Goal: Information Seeking & Learning: Find specific fact

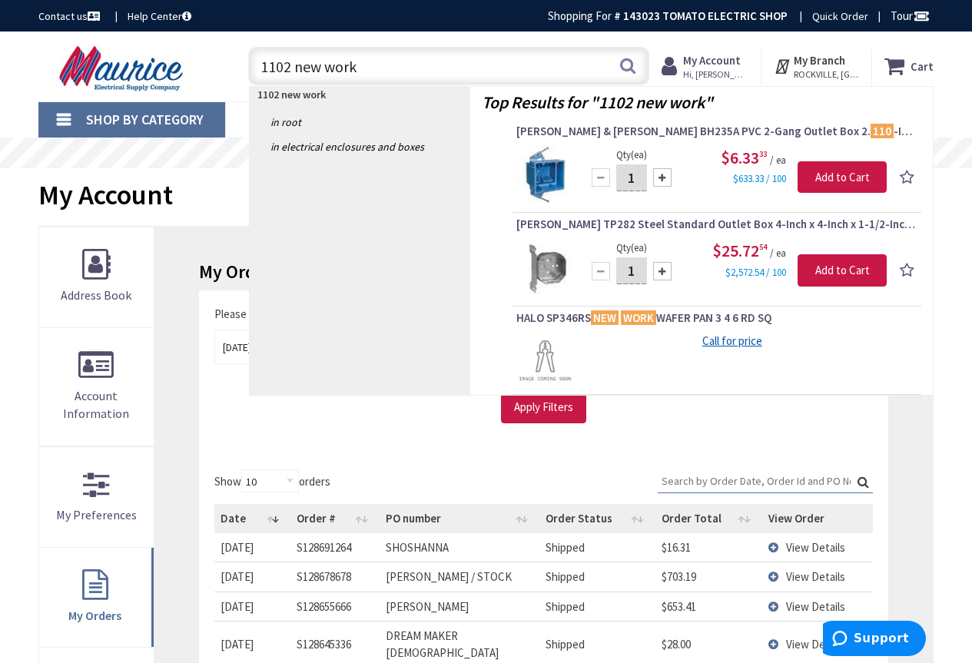
click at [244, 56] on div "1102 new work 1102 new work Search" at bounding box center [444, 65] width 409 height 49
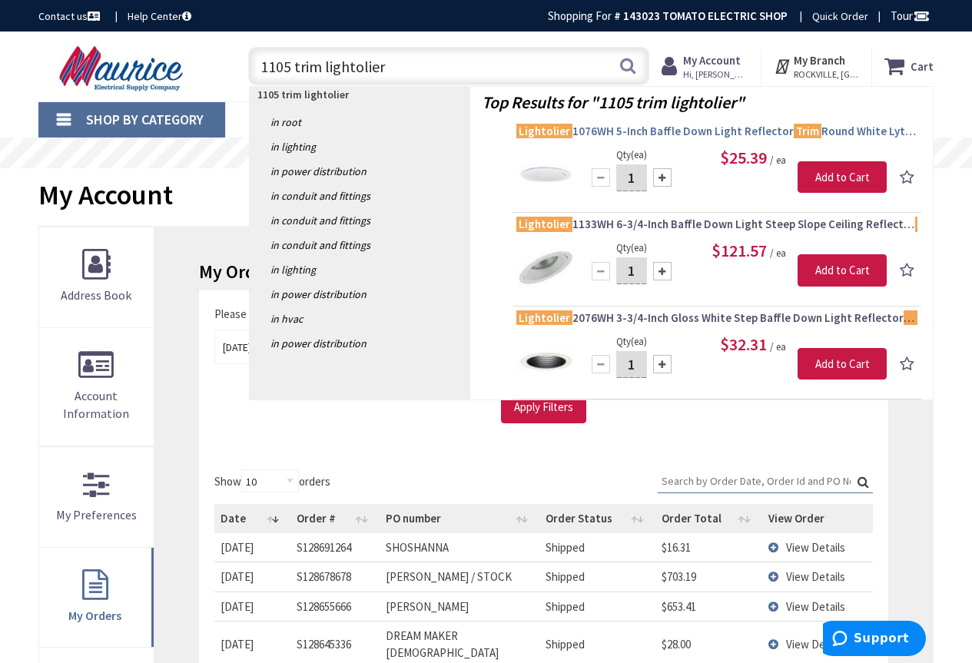
type input "1105 trim lightolier"
click at [697, 128] on span "Lightolier 1076WH 5-Inch Baffle Down Light Reflector Trim Round White LyteCaster" at bounding box center [716, 131] width 401 height 15
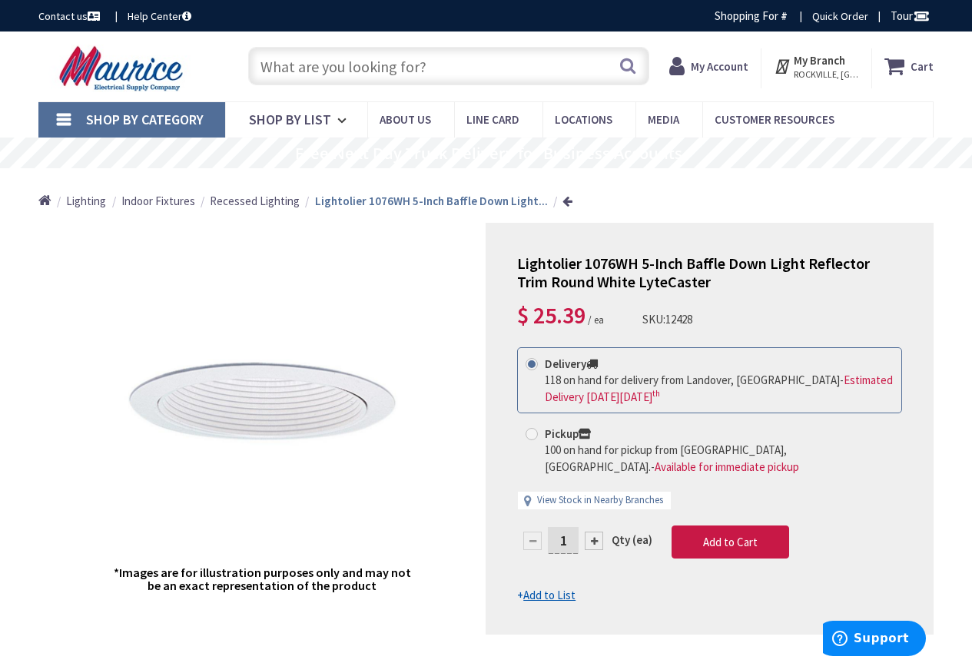
click at [420, 69] on input "text" at bounding box center [448, 66] width 401 height 38
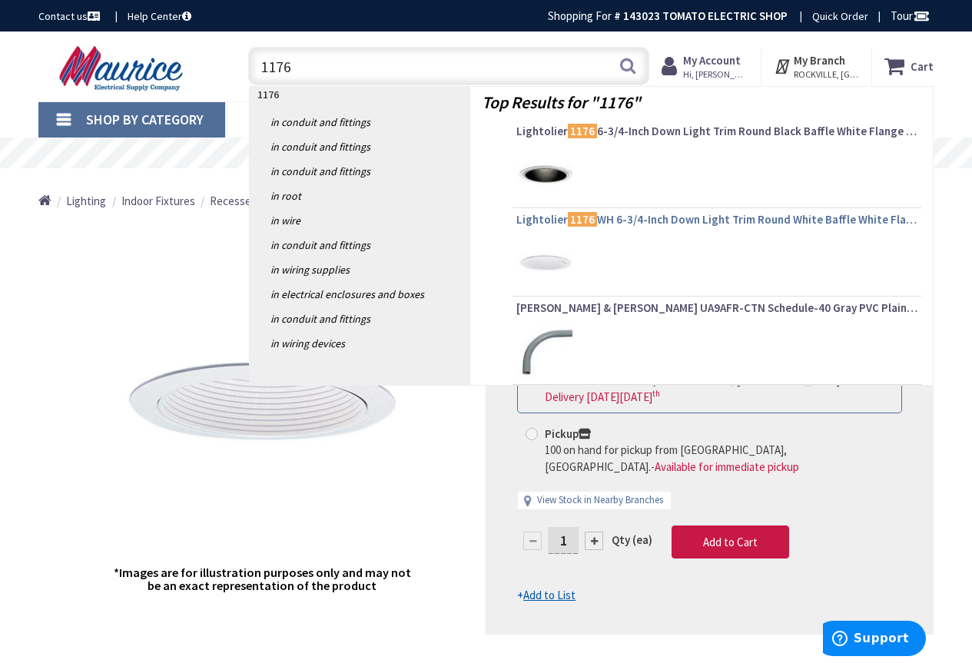
type input "1176"
click at [605, 220] on span "Lightolier 1176 WH 6-3/4-Inch Down Light Trim Round White Baffle White Flange L…" at bounding box center [716, 219] width 401 height 15
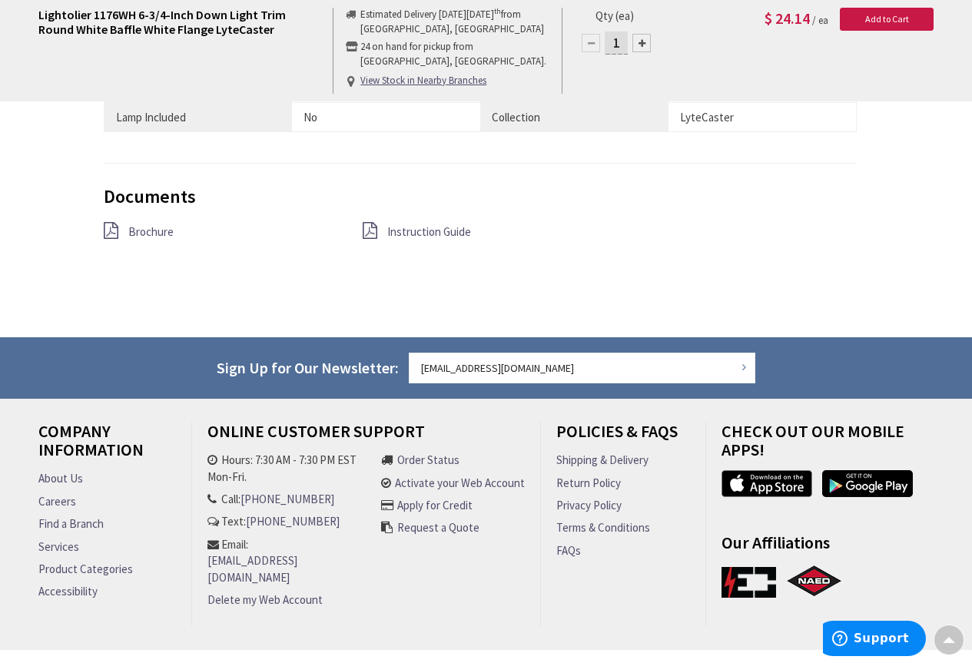
scroll to position [1198, 0]
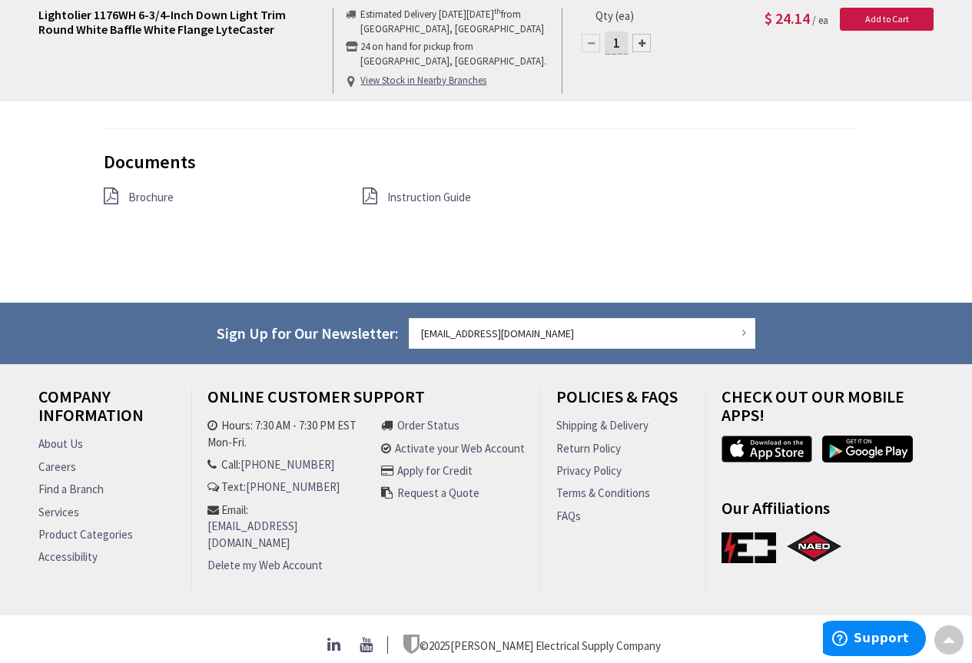
click at [419, 192] on span "Instruction Guide" at bounding box center [429, 197] width 84 height 15
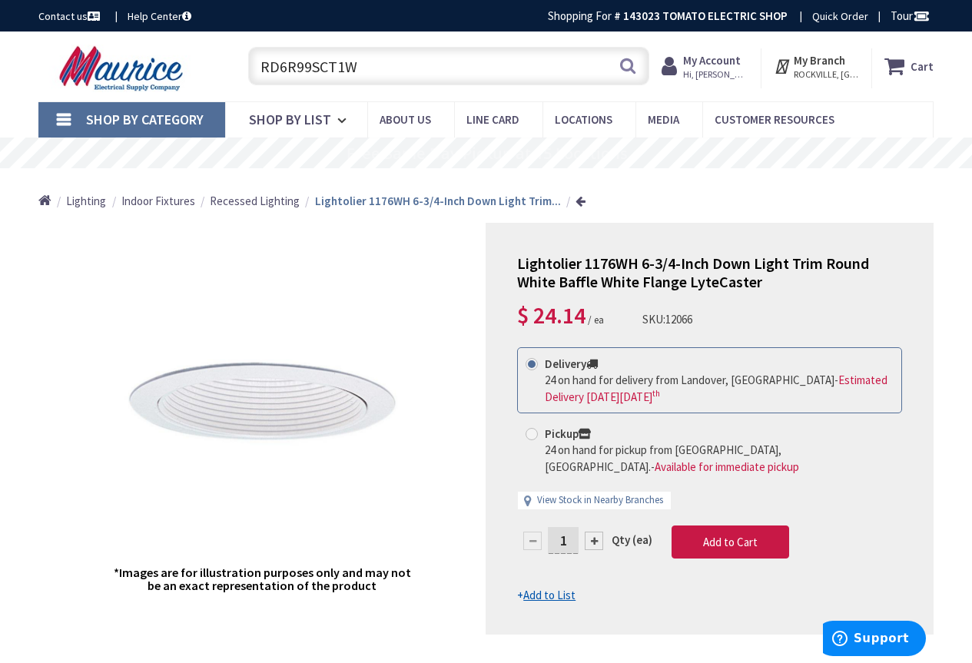
click at [377, 70] on input "RD6R99SCT1W" at bounding box center [448, 66] width 401 height 38
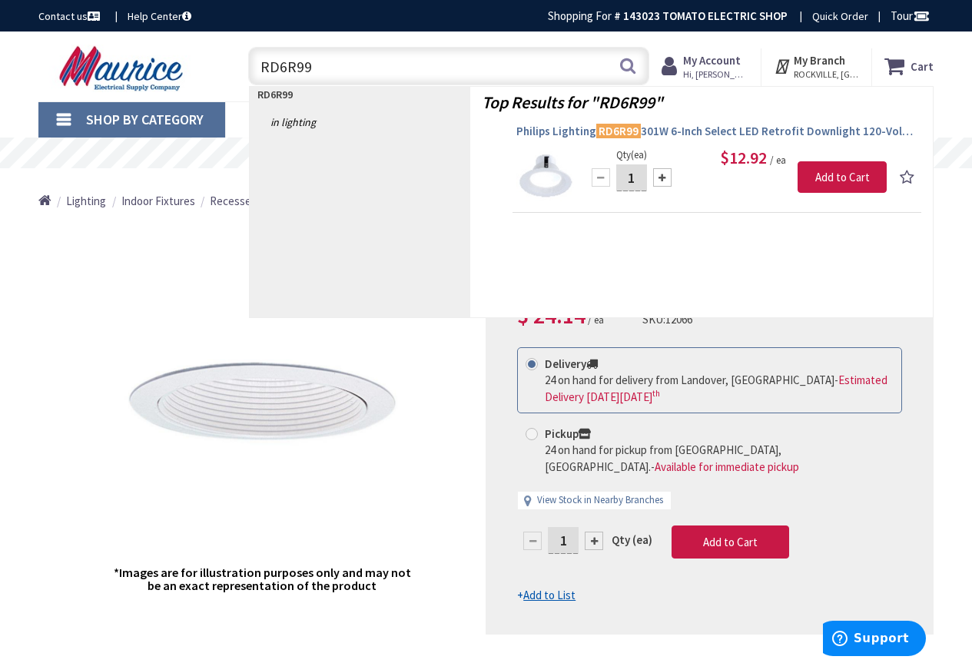
type input "RD6R99"
click at [735, 134] on span "Philips Lighting RD6R99 301W 6-Inch Select LED Retrofit Downlight 120-Volt 10-W…" at bounding box center [716, 131] width 401 height 15
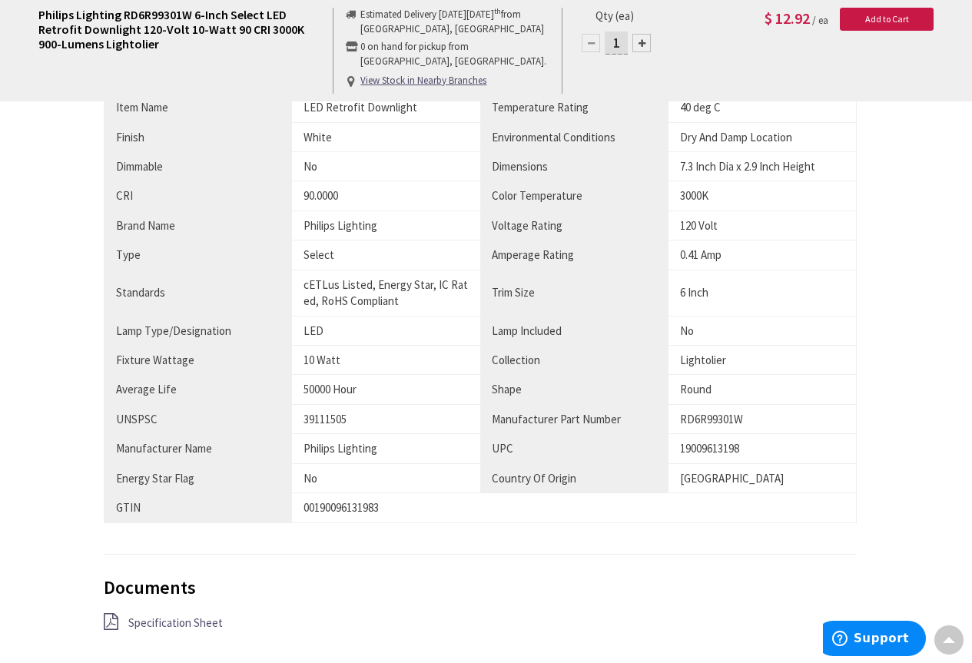
scroll to position [922, 0]
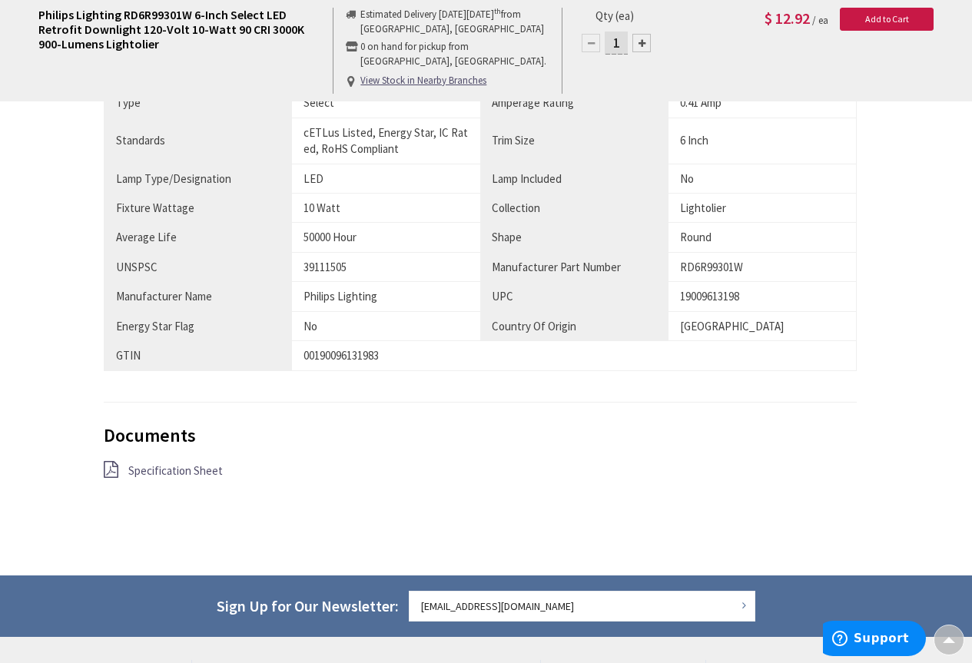
click at [214, 472] on span "Specification Sheet" at bounding box center [175, 470] width 94 height 15
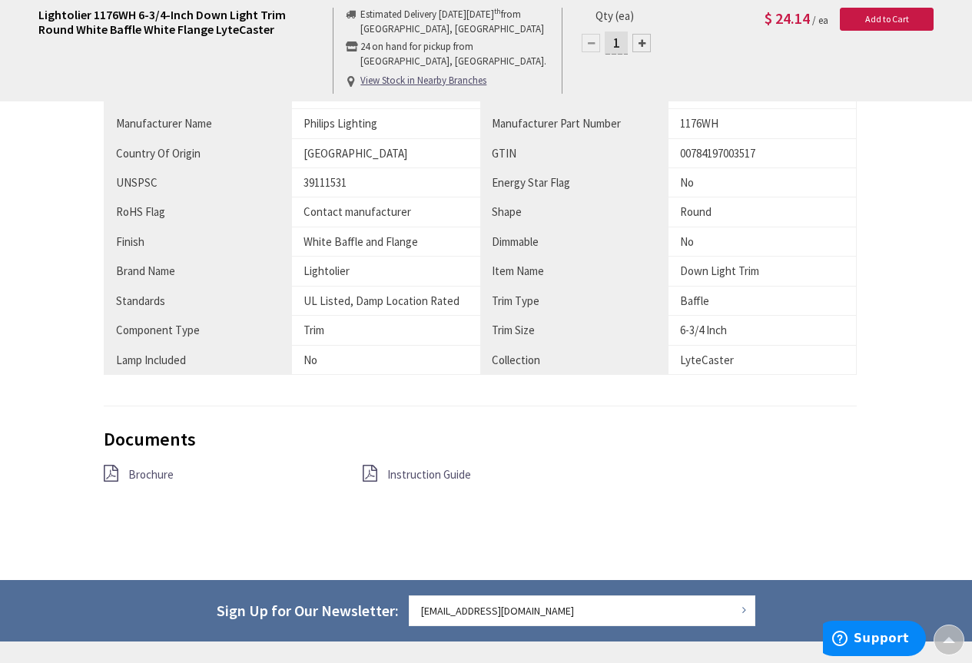
scroll to position [922, 0]
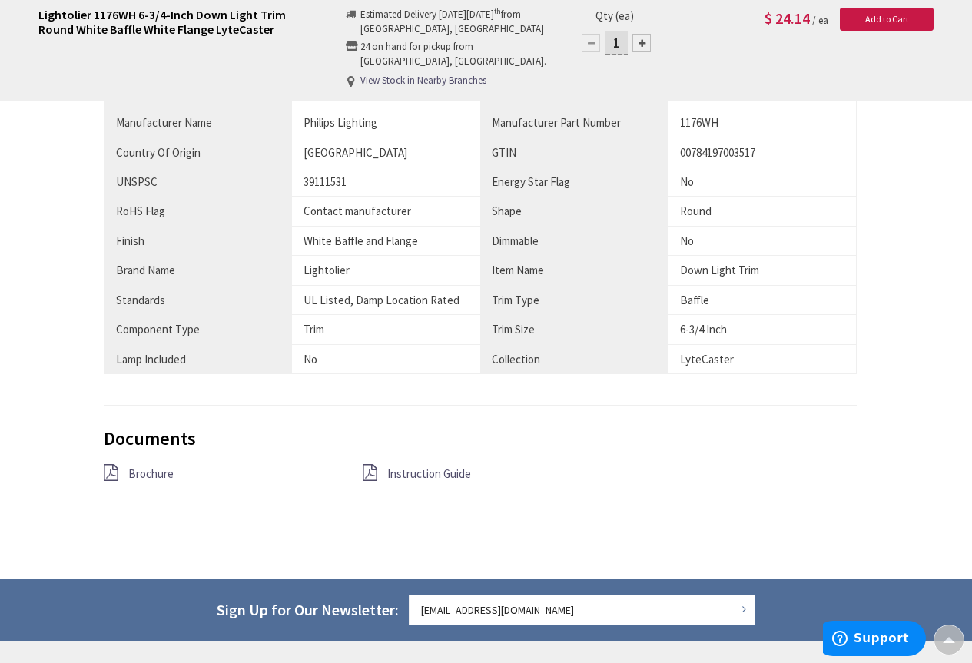
click at [395, 475] on span "Instruction Guide" at bounding box center [429, 473] width 84 height 15
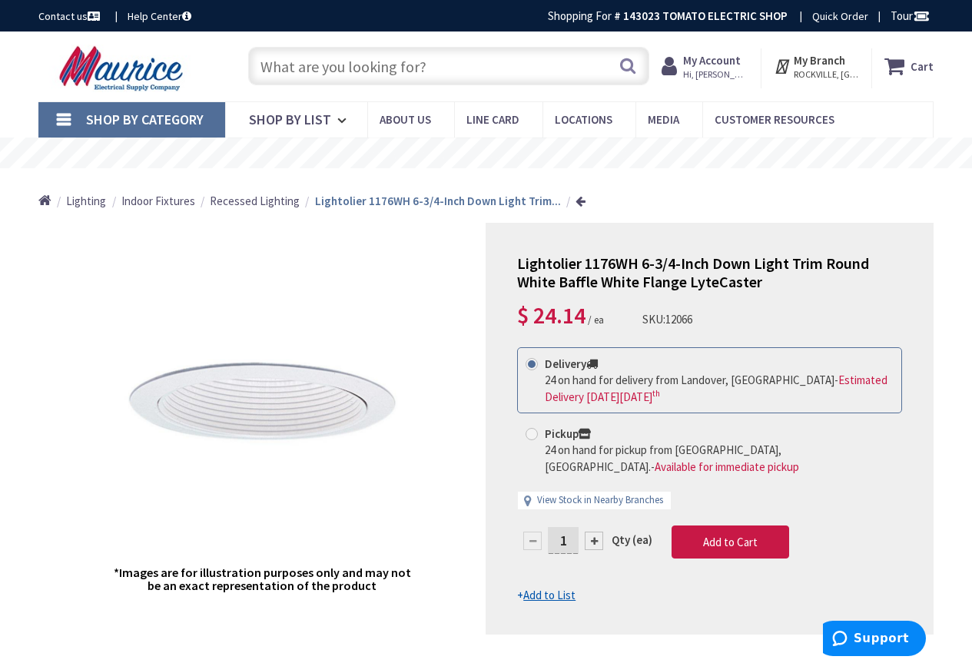
click at [420, 75] on input "text" at bounding box center [448, 66] width 401 height 38
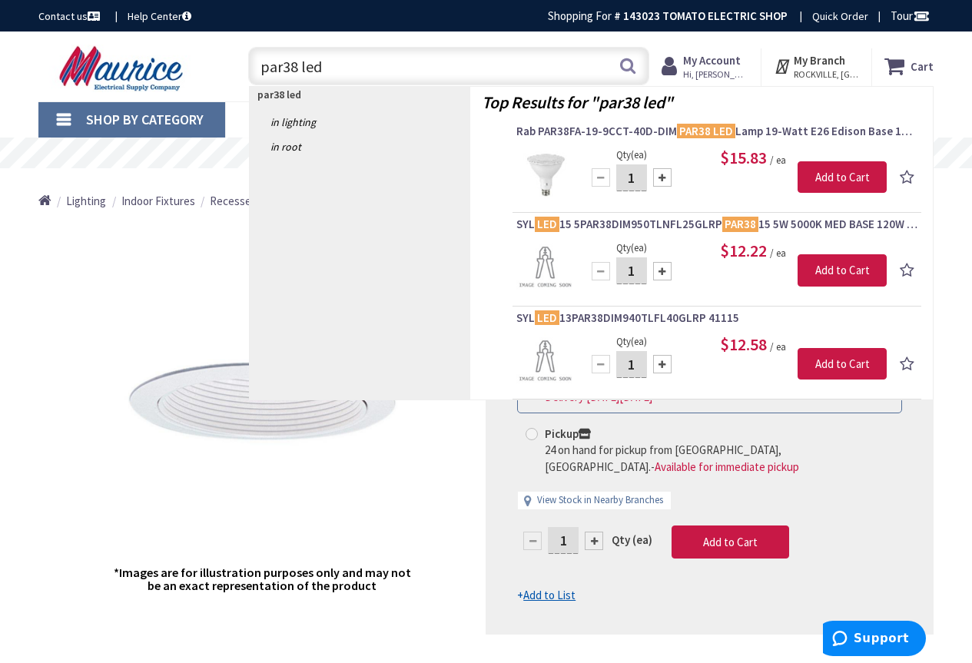
drag, startPoint x: 260, startPoint y: 71, endPoint x: 251, endPoint y: 70, distance: 8.5
click at [251, 70] on input "par38 led" at bounding box center [448, 66] width 401 height 38
click at [325, 63] on input "par38 led" at bounding box center [448, 66] width 401 height 38
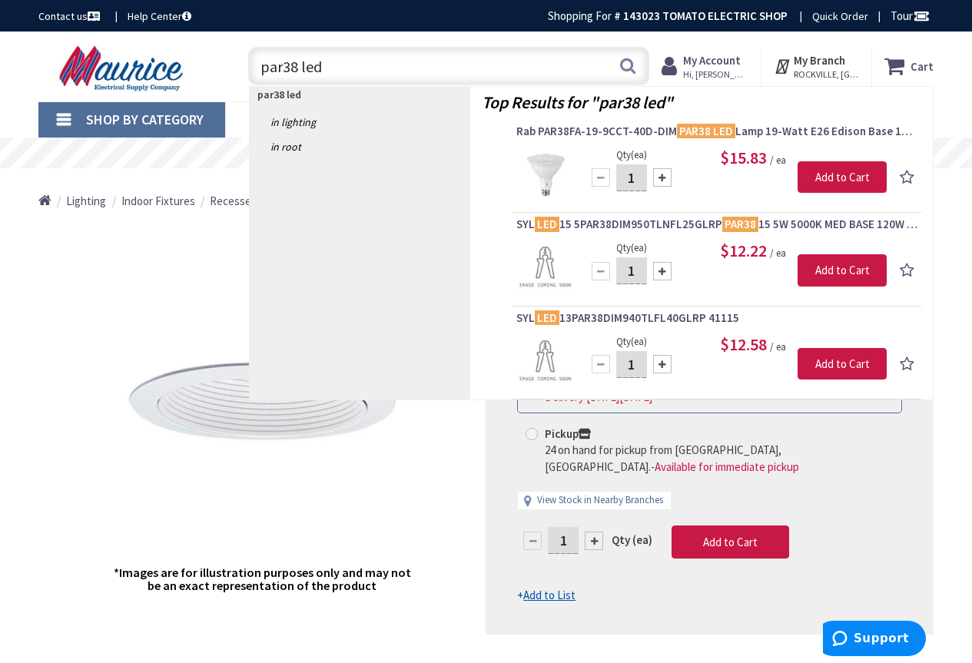
paste input "Satco S11785"
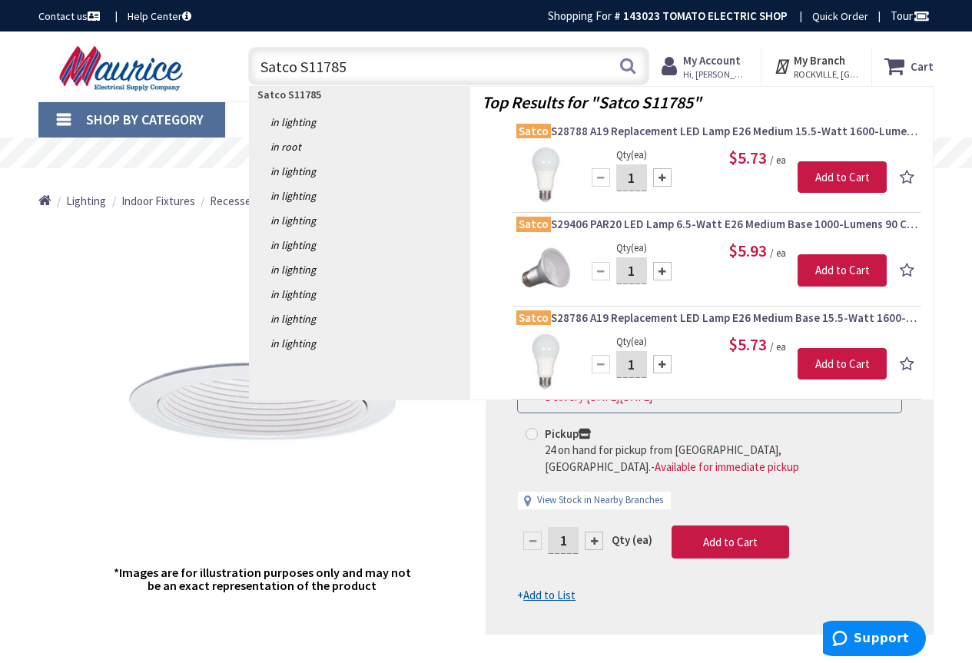
drag, startPoint x: 299, startPoint y: 66, endPoint x: 236, endPoint y: 65, distance: 63.0
click at [236, 65] on div "Satco S11785 Satco S11785 Search" at bounding box center [445, 65] width 432 height 49
type input "satco S11785"
click at [633, 65] on button "Search" at bounding box center [628, 65] width 20 height 35
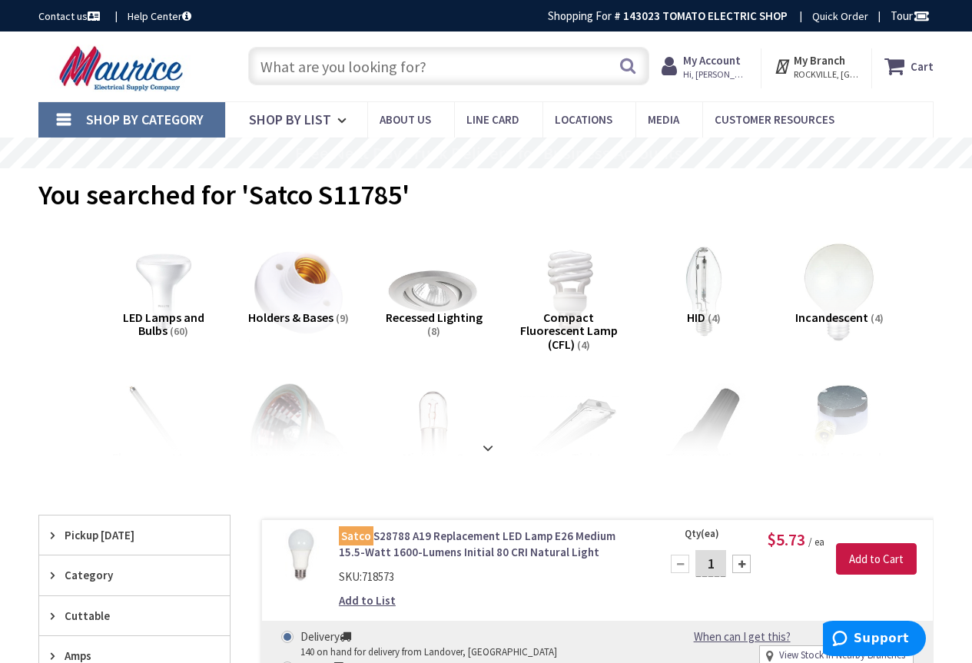
click at [388, 70] on input "text" at bounding box center [448, 66] width 401 height 38
type input "f"
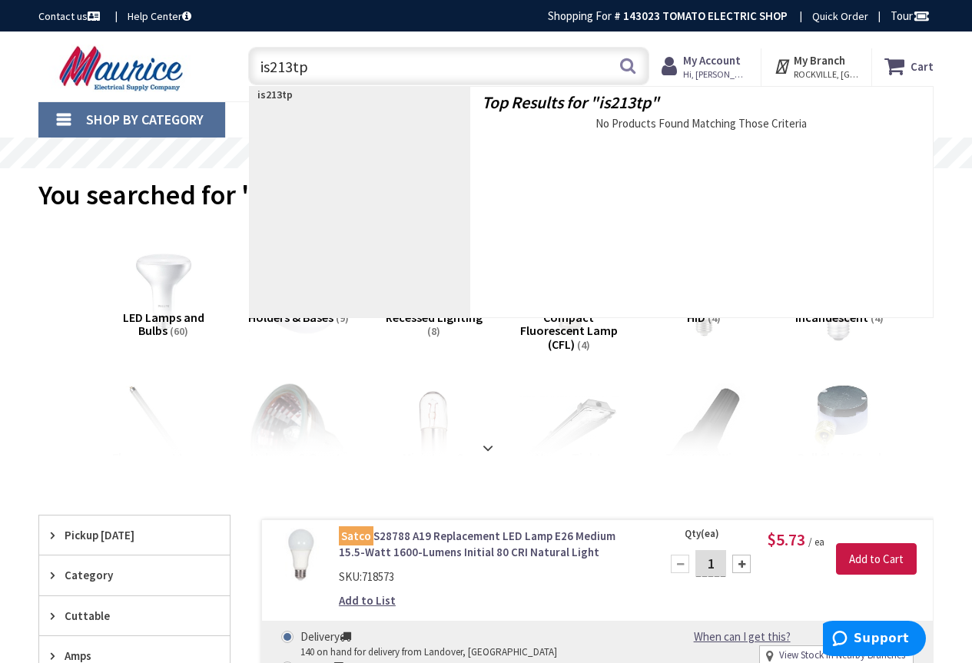
drag, startPoint x: 290, startPoint y: 62, endPoint x: 232, endPoint y: 63, distance: 57.6
click at [232, 63] on div "is213tp is213tp Search" at bounding box center [445, 65] width 432 height 49
type input "is213tp"
click at [320, 59] on input "is213tp" at bounding box center [448, 66] width 401 height 38
click at [330, 71] on input "is213tp" at bounding box center [448, 66] width 401 height 38
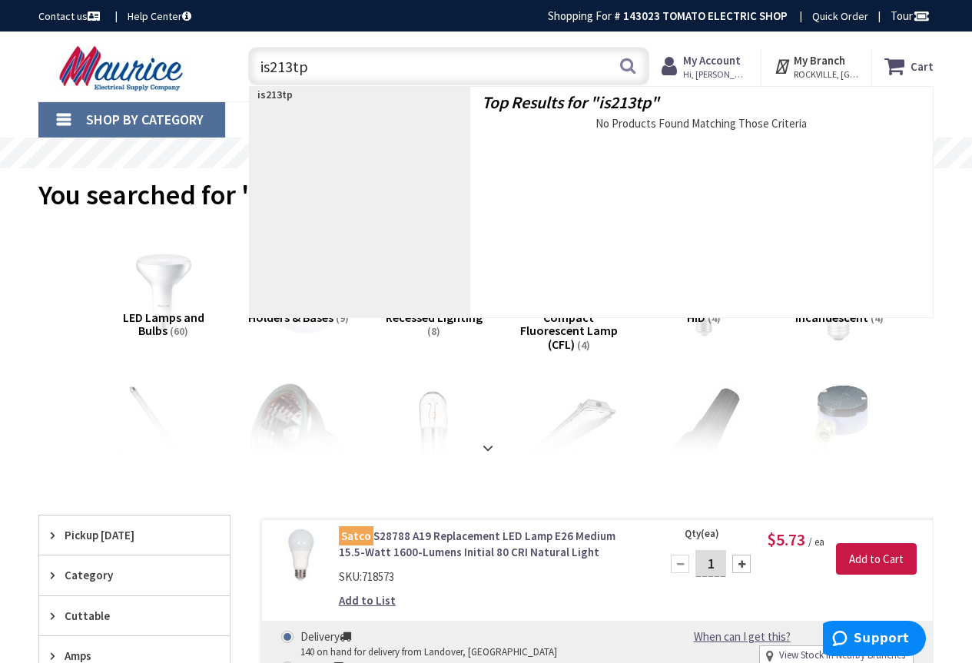
click at [330, 71] on input "is213tp" at bounding box center [448, 66] width 401 height 38
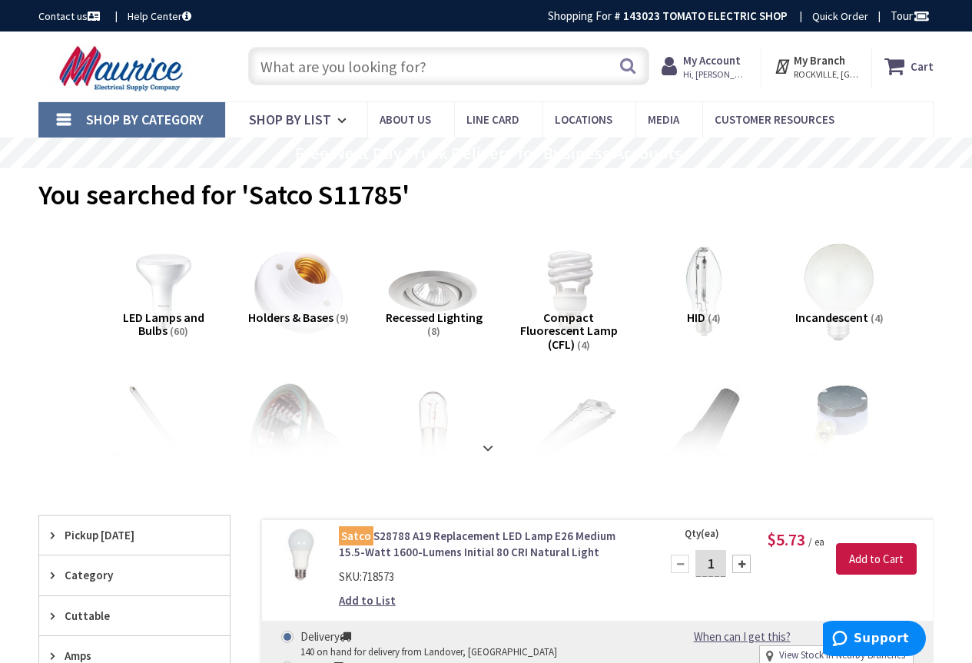
click at [387, 73] on input "text" at bounding box center [448, 66] width 401 height 38
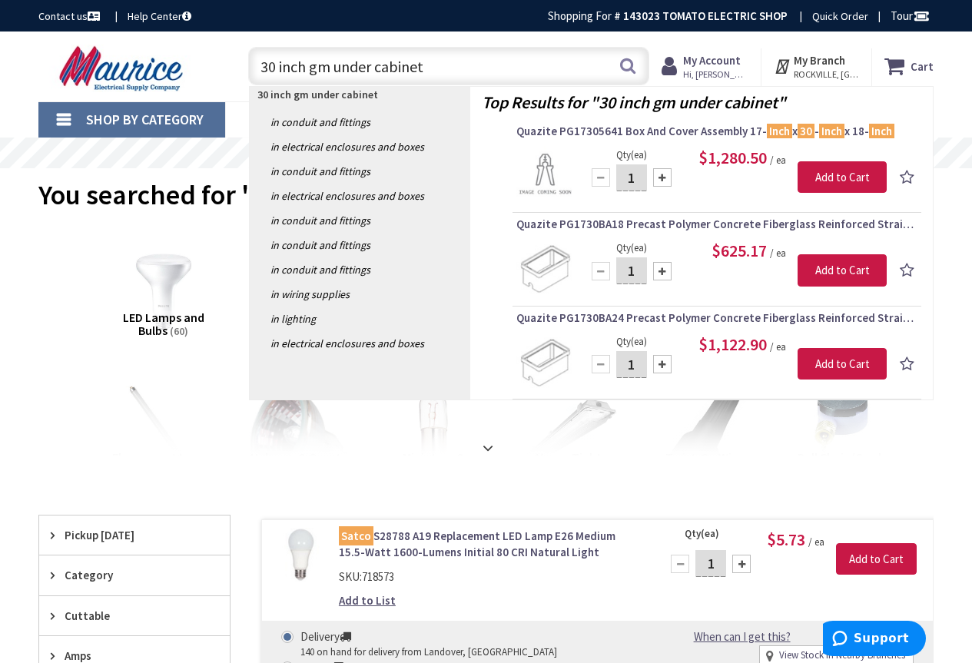
type input "30 inch gm under cabinet"
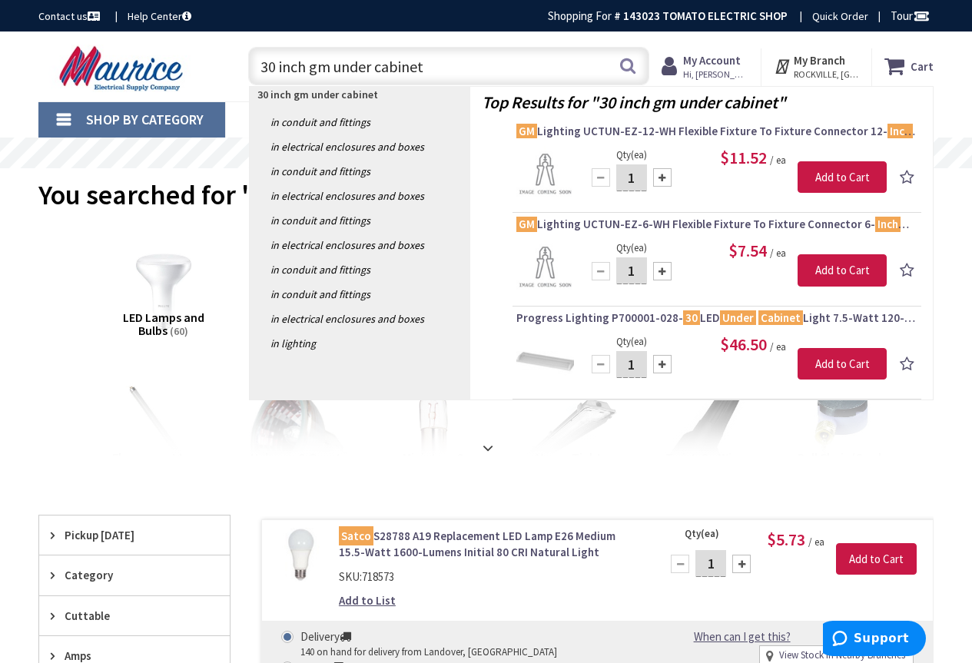
drag, startPoint x: 439, startPoint y: 63, endPoint x: 263, endPoint y: 75, distance: 176.3
click at [263, 75] on input "30 inch gm under cabinet" at bounding box center [448, 66] width 401 height 38
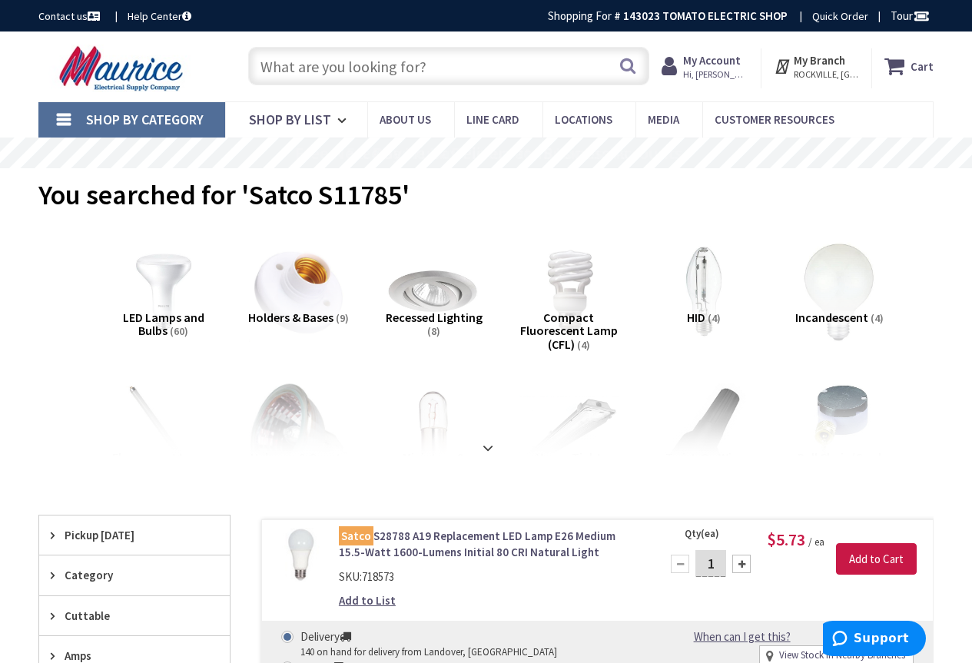
click at [355, 58] on input "text" at bounding box center [448, 66] width 401 height 38
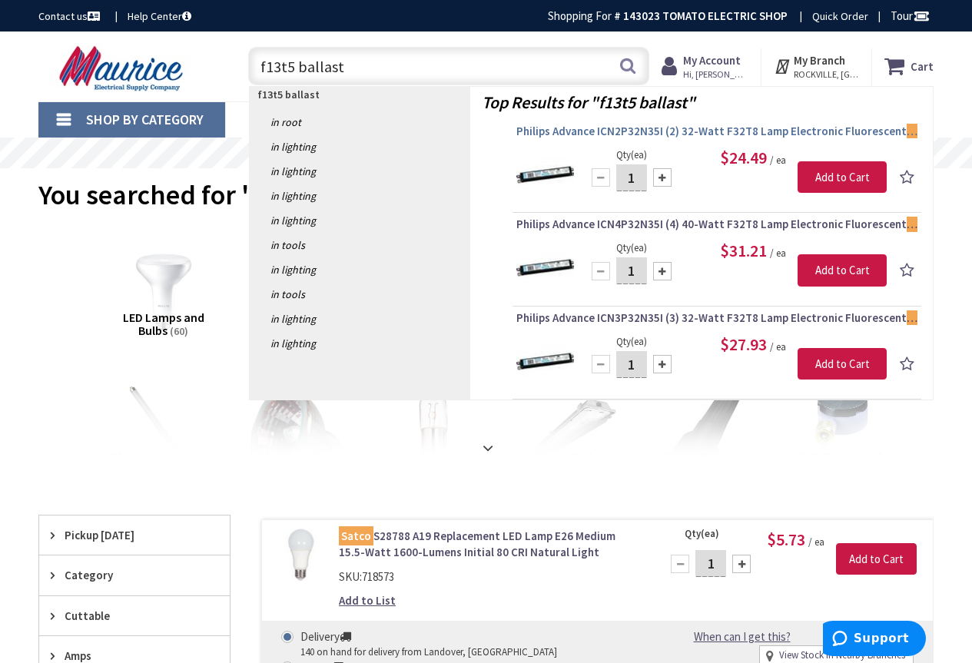
type input "f13t5 ballast"
click at [721, 129] on span "Philips Advance ICN2P32N35I (2) 32-Watt F32T8 Lamp Electronic Fluorescent Balla…" at bounding box center [716, 131] width 401 height 15
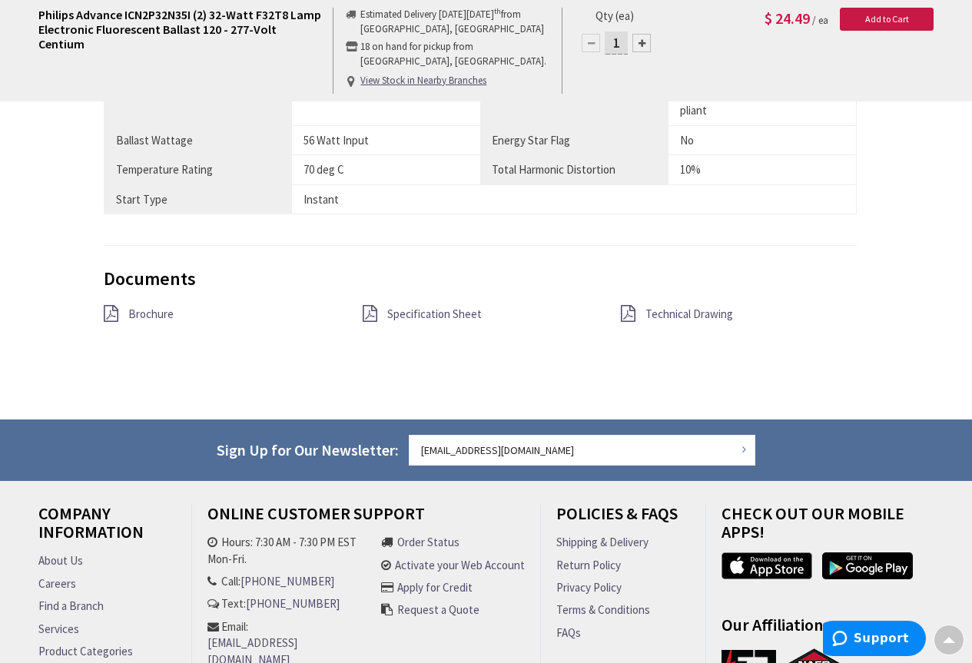
scroll to position [1359, 0]
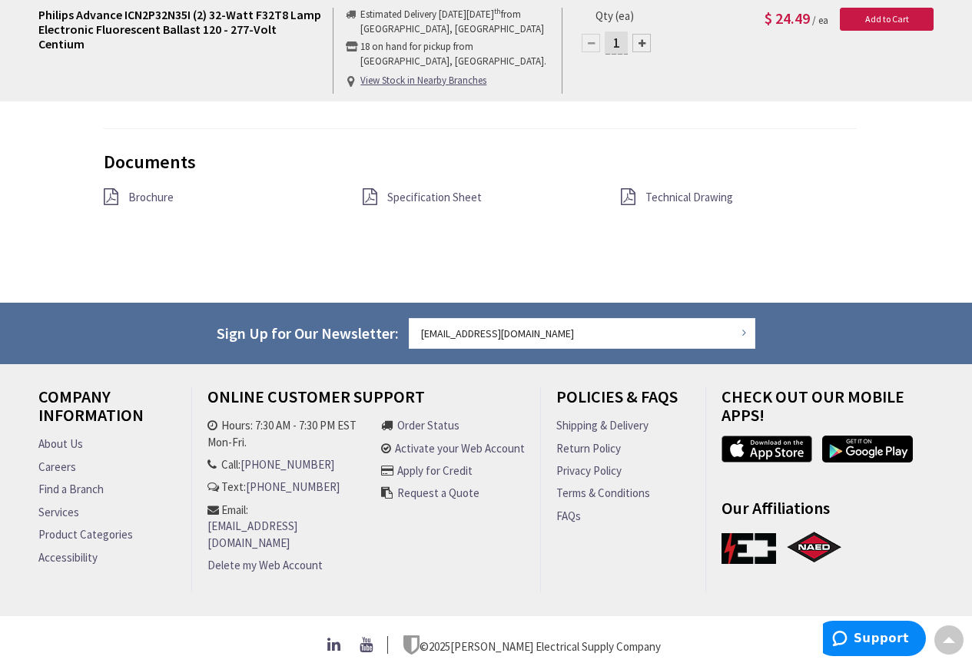
click at [411, 198] on span "Specification Sheet" at bounding box center [434, 197] width 94 height 15
